Goal: Find contact information: Find contact information

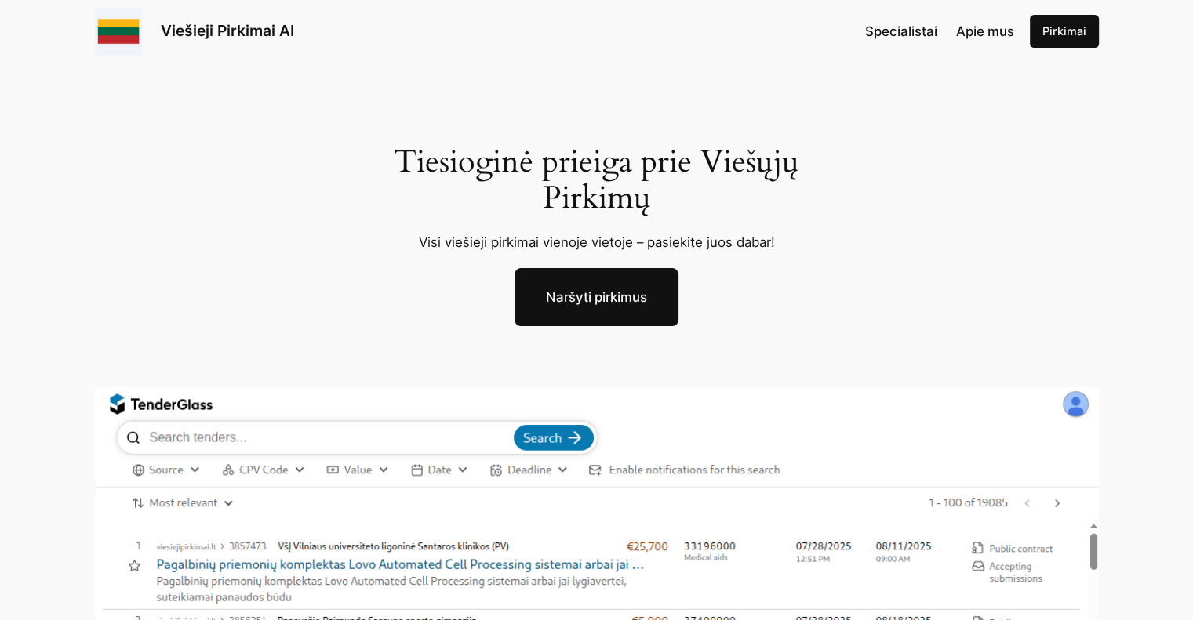
click at [1054, 42] on link "Pirkimai" at bounding box center [1063, 31] width 69 height 33
click at [900, 29] on span "Specialistai" at bounding box center [901, 32] width 72 height 16
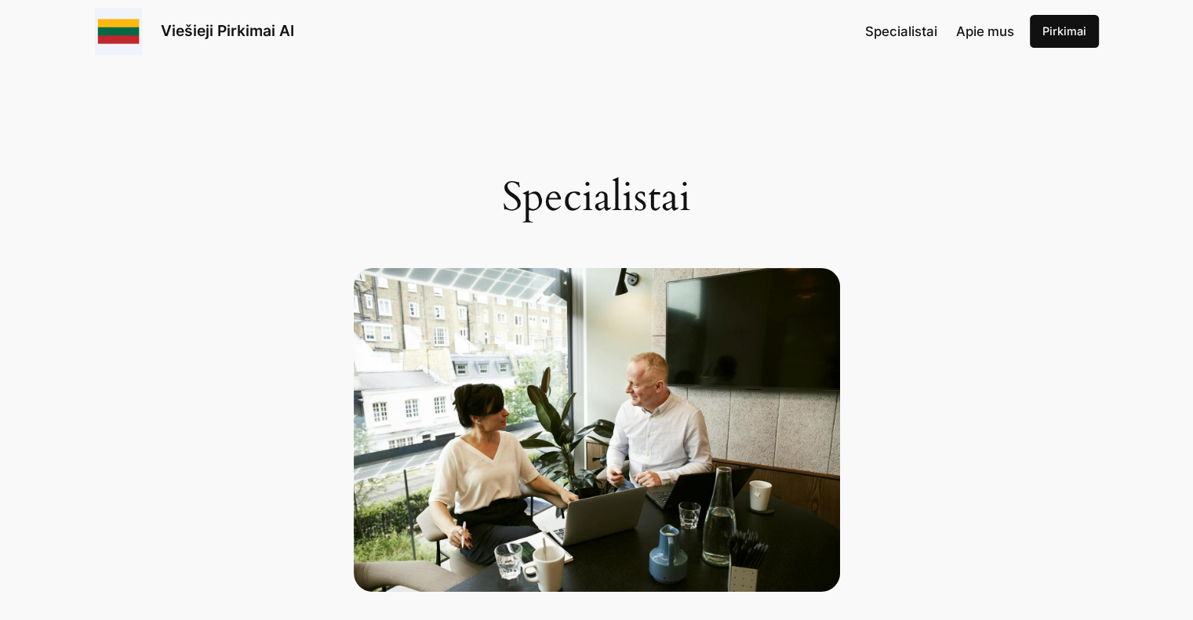
click at [982, 31] on span "Apie mus" at bounding box center [985, 32] width 58 height 16
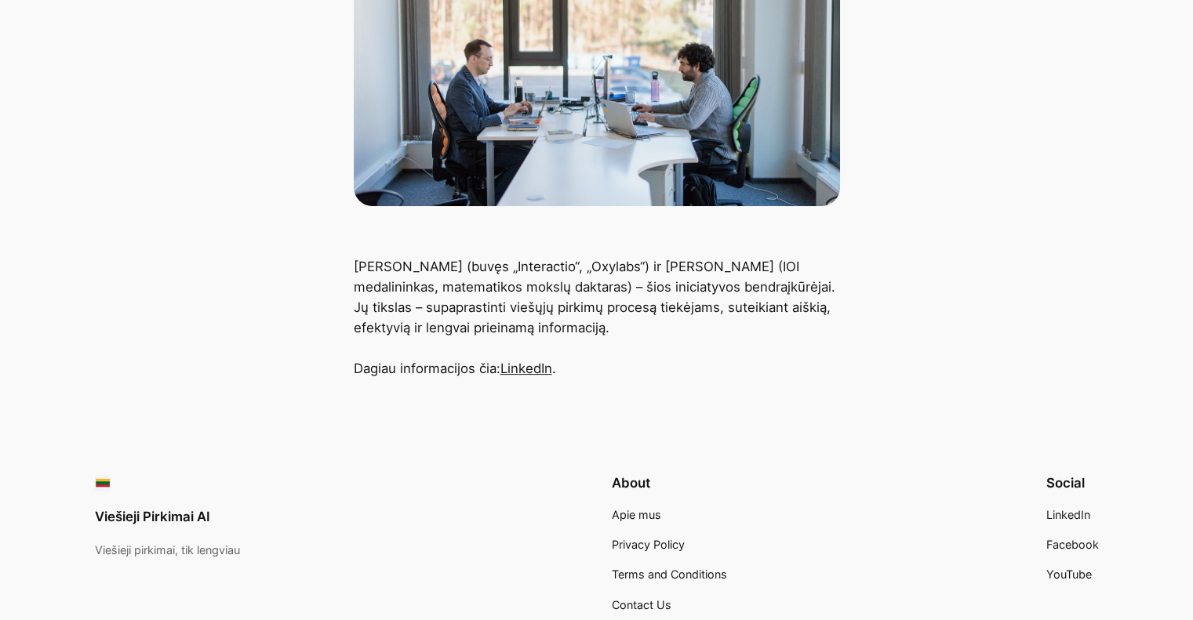
scroll to position [549, 0]
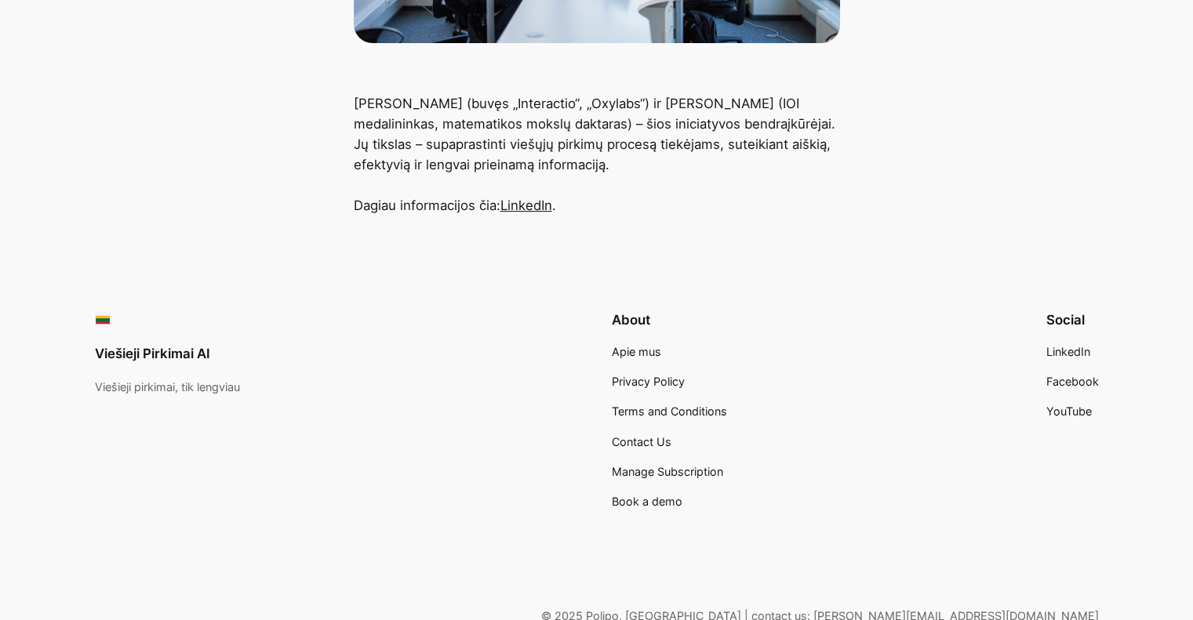
click at [525, 205] on link "LinkedIn" at bounding box center [526, 206] width 52 height 16
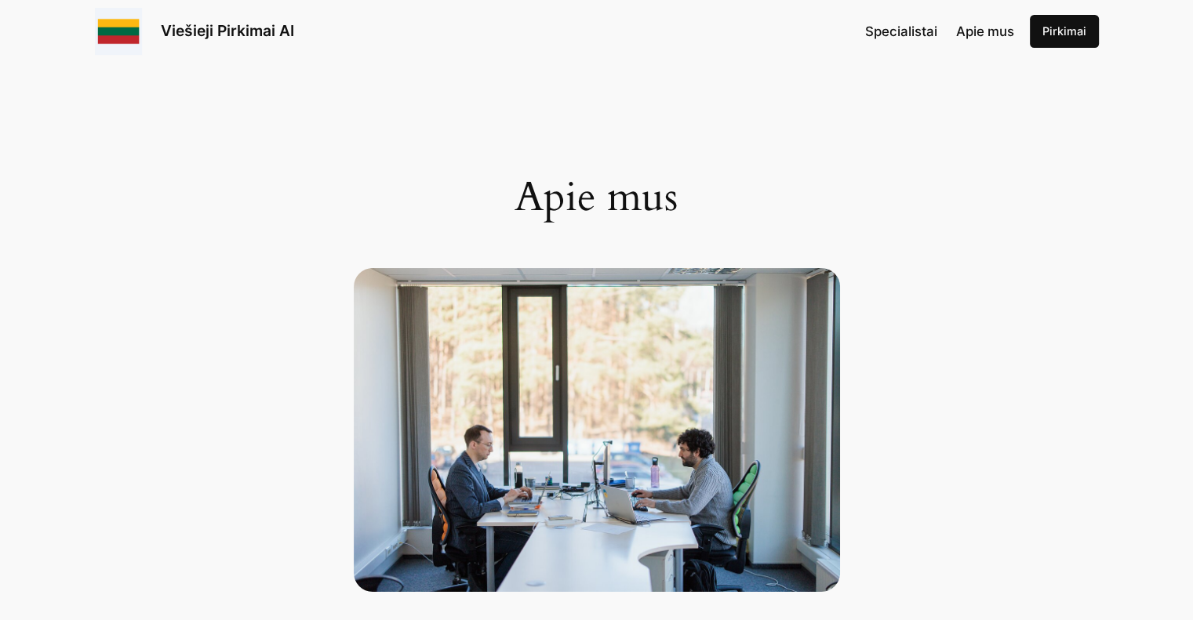
scroll to position [0, 0]
click at [1063, 26] on link "Pirkimai" at bounding box center [1063, 31] width 69 height 33
